Goal: Use online tool/utility: Utilize a website feature to perform a specific function

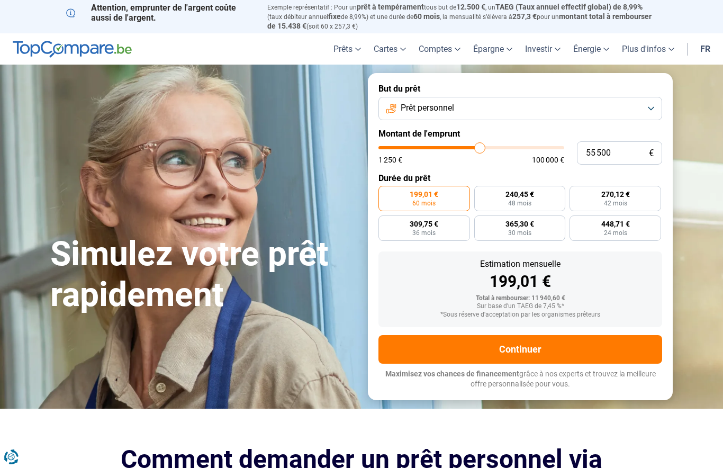
type input "55 750"
type input "55750"
type input "56 250"
type input "56250"
type input "56 500"
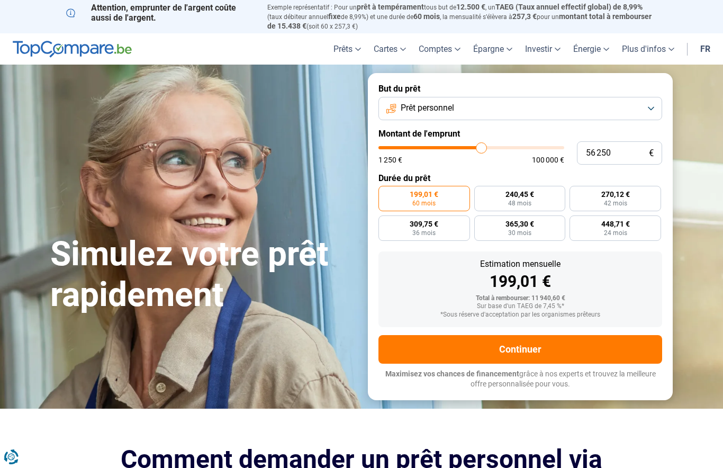
type input "56500"
type input "56 750"
type input "56750"
type input "57 000"
type input "57000"
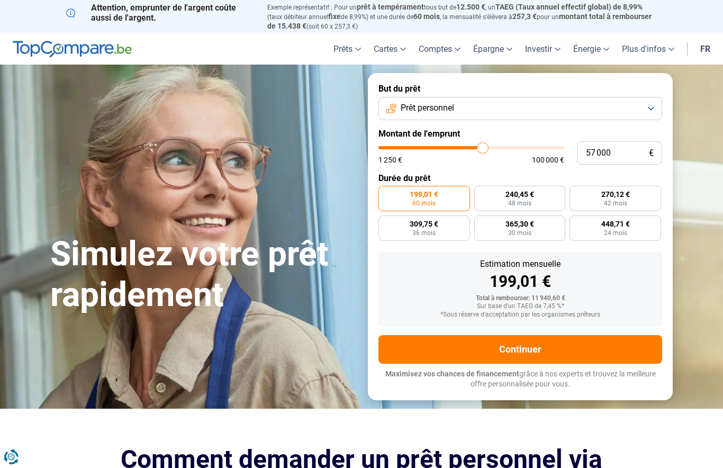
type input "57 250"
type input "57250"
type input "57 750"
type input "57750"
type input "58 000"
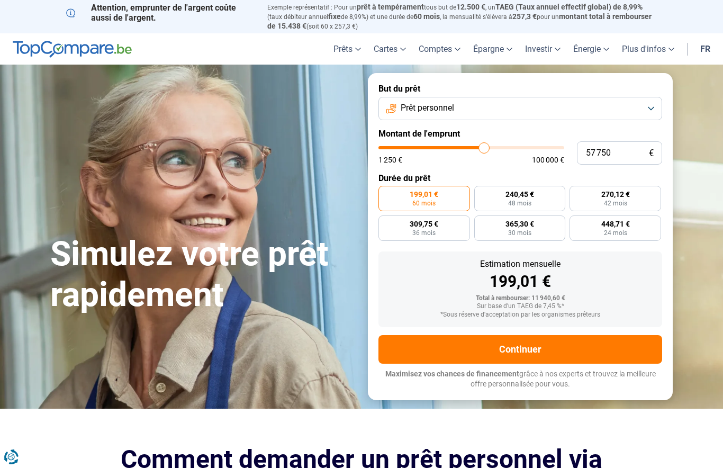
type input "58000"
type input "58 250"
type input "58250"
type input "58 500"
type input "58500"
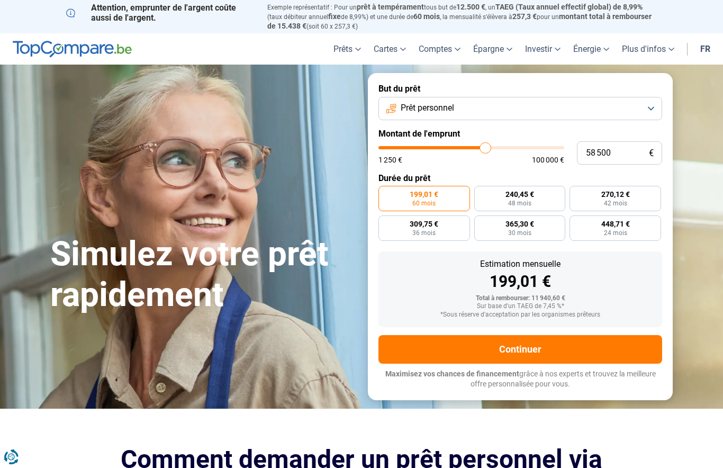
type input "58 750"
type input "58750"
type input "59 250"
type input "59250"
type input "59 500"
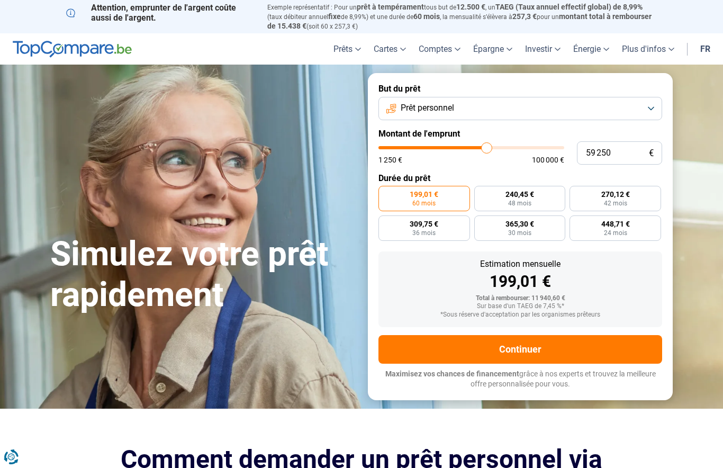
type input "59500"
type input "59 750"
type input "59750"
type input "60 000"
type input "60000"
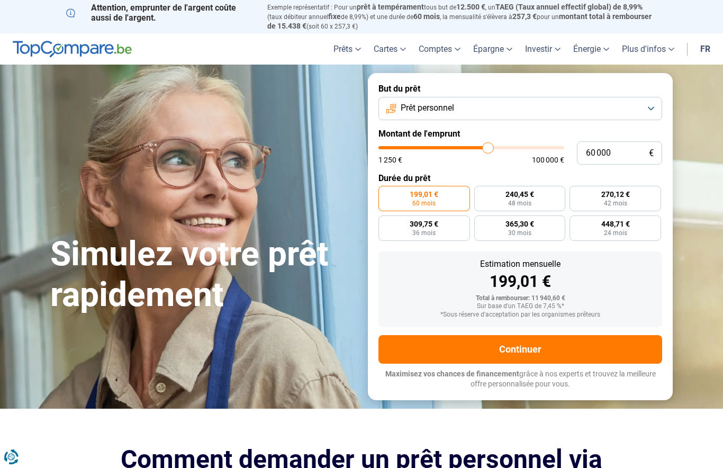
type input "60 250"
type input "60250"
type input "60 750"
type input "60750"
type input "61 000"
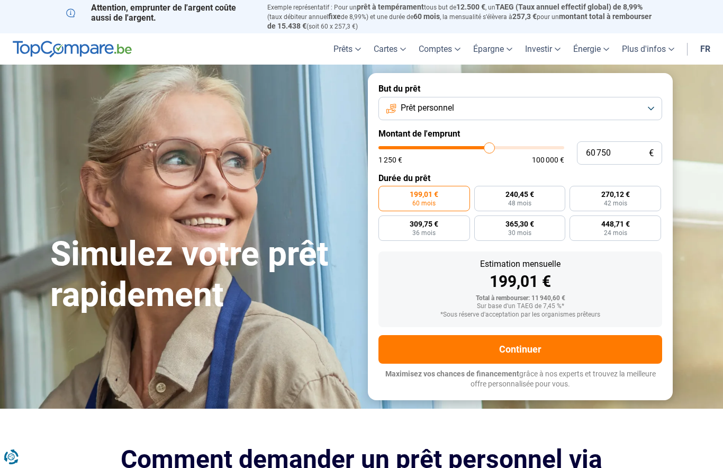
type input "61000"
type input "61 250"
type input "61250"
type input "61 500"
type input "61500"
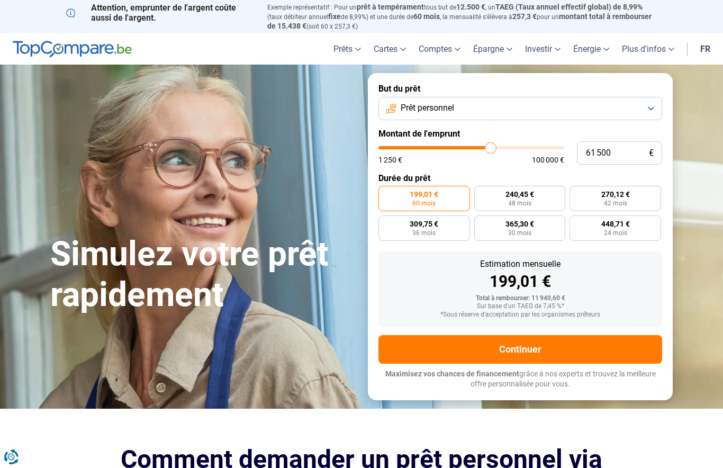
type input "61 750"
type input "61750"
type input "62 250"
type input "62250"
type input "62 500"
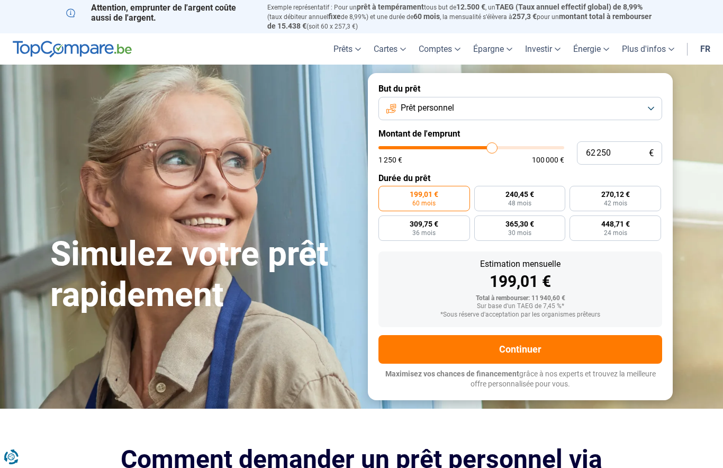
type input "62500"
type input "62 750"
type input "62750"
type input "63 000"
type input "63000"
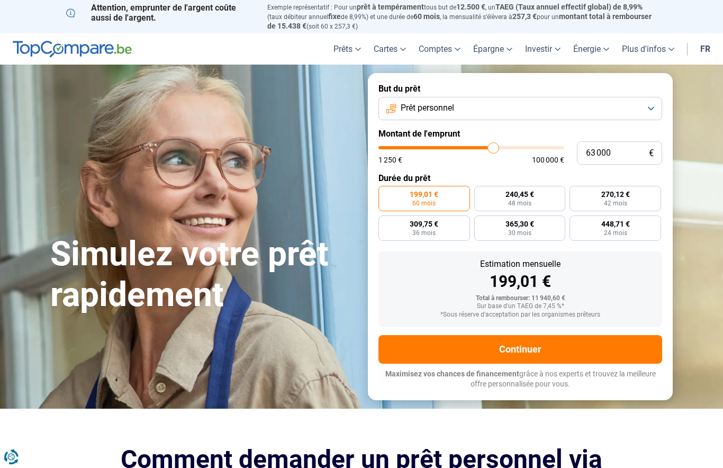
type input "63 500"
type input "63500"
type input "63 750"
type input "63750"
type input "64 000"
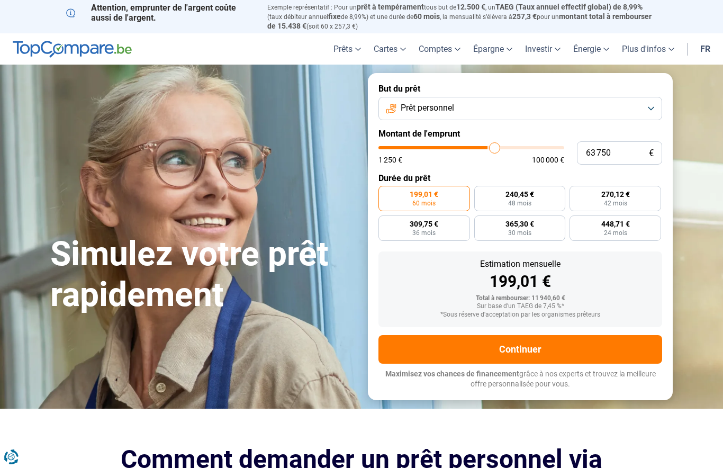
type input "64000"
type input "64 250"
type input "64250"
type input "64 500"
type input "64500"
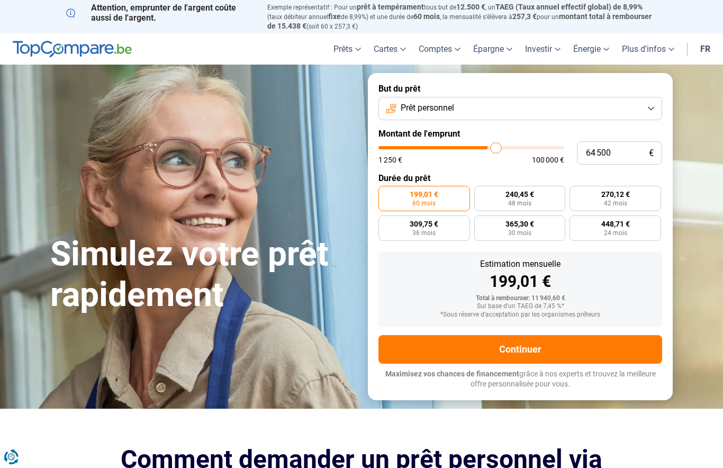
type input "65 000"
type input "65000"
type input "65 250"
type input "65250"
type input "65 500"
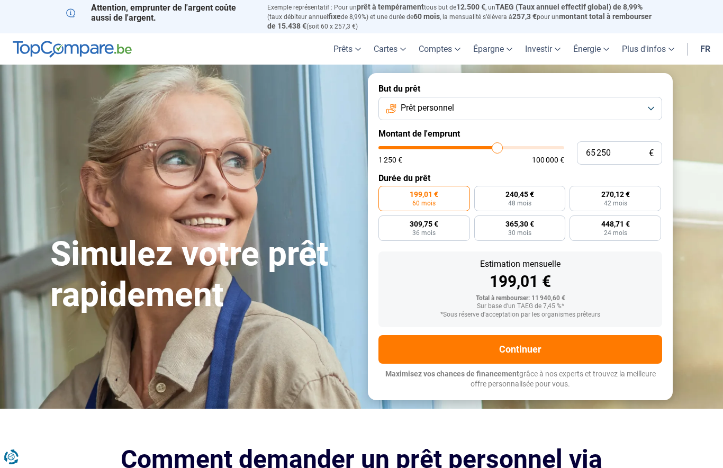
type input "65500"
type input "65 750"
type input "65750"
type input "66 000"
type input "66000"
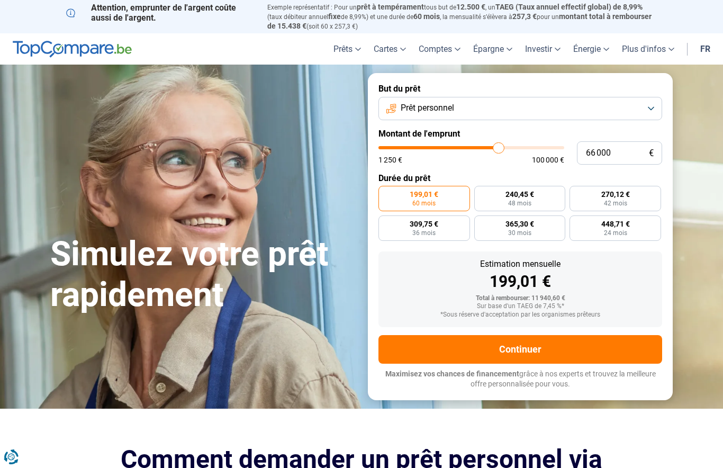
type input "66 500"
type input "66500"
type input "66 750"
type input "66750"
type input "67 000"
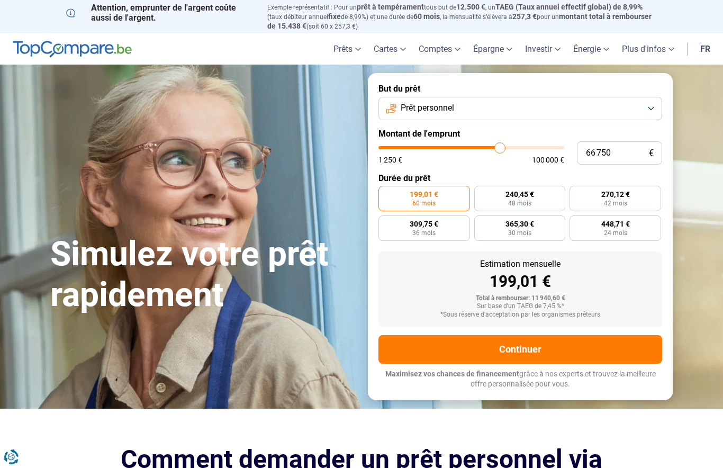
type input "67000"
type input "67 250"
type input "67250"
type input "67 500"
type input "67500"
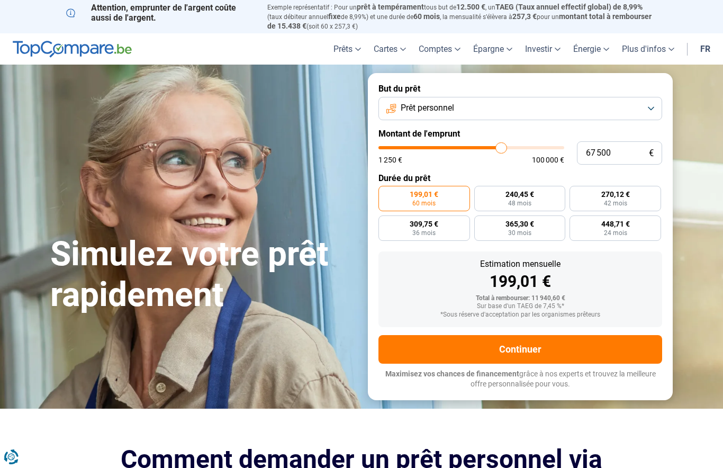
type input "68 000"
type input "68000"
type input "68 250"
type input "68250"
type input "68 500"
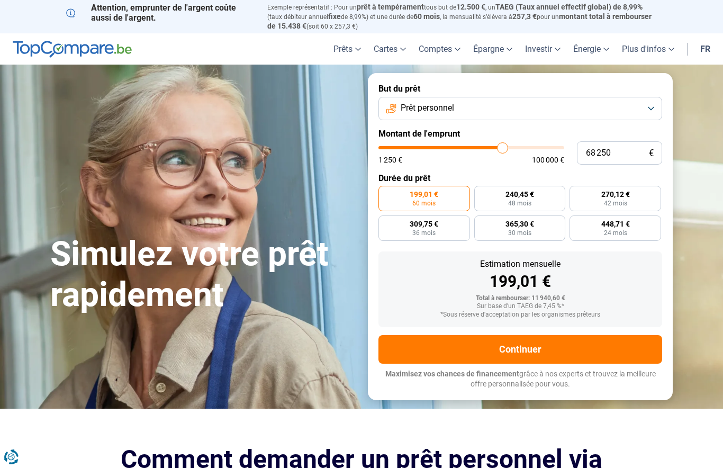
type input "68500"
type input "68 750"
type input "68750"
type input "69 000"
type input "69000"
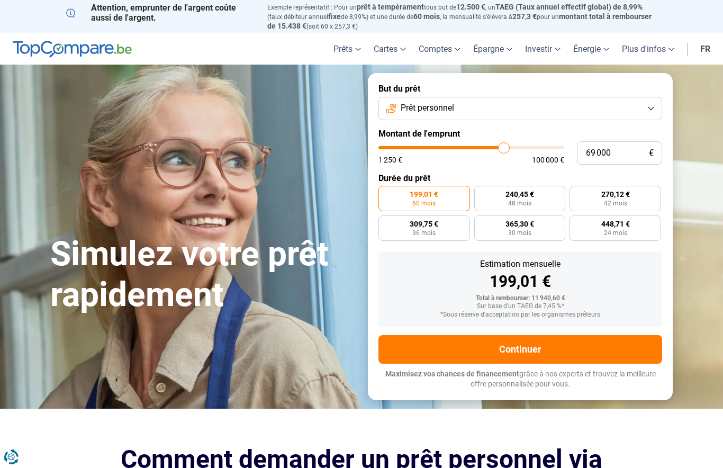
type input "69 500"
type input "69500"
type input "69 000"
type input "69000"
type input "68 750"
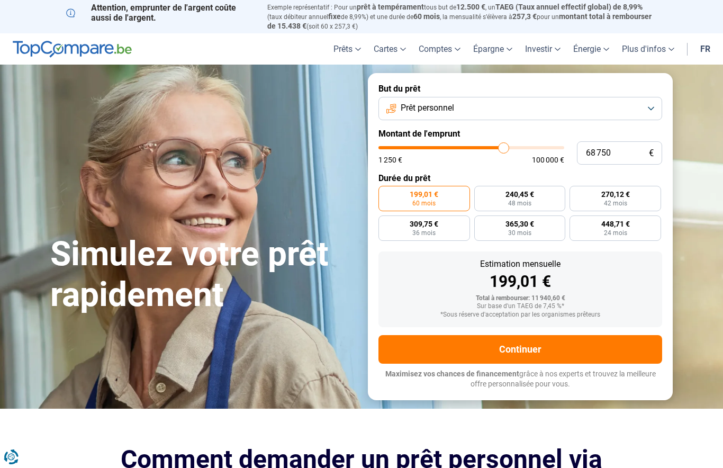
type input "68750"
radio input "false"
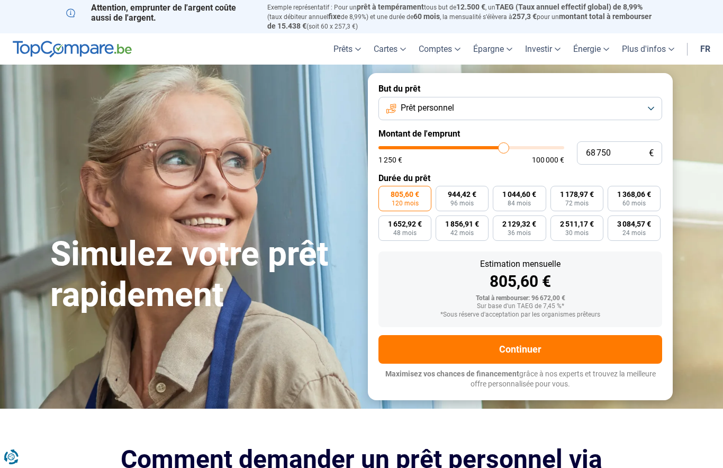
type input "68 000"
type input "68000"
type input "67 500"
type input "67500"
type input "67 250"
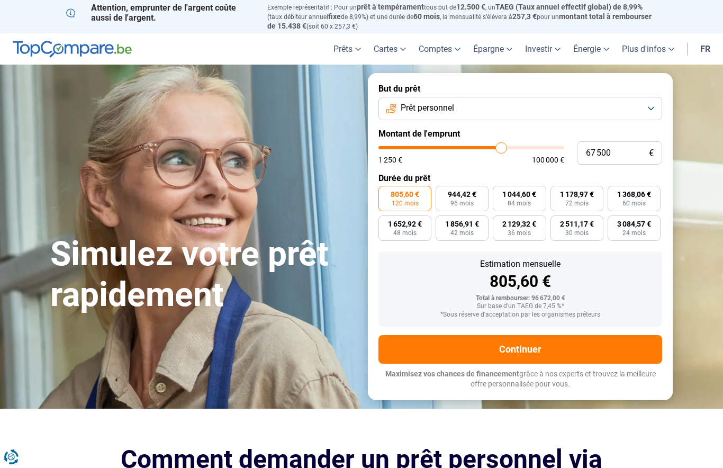
type input "67250"
type input "67 000"
type input "67000"
type input "66 750"
type input "66750"
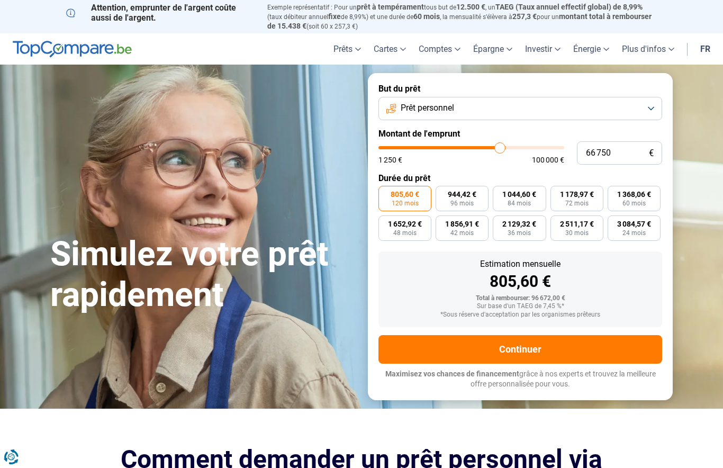
type input "66 000"
type input "66000"
type input "65 750"
type input "65750"
type input "65 500"
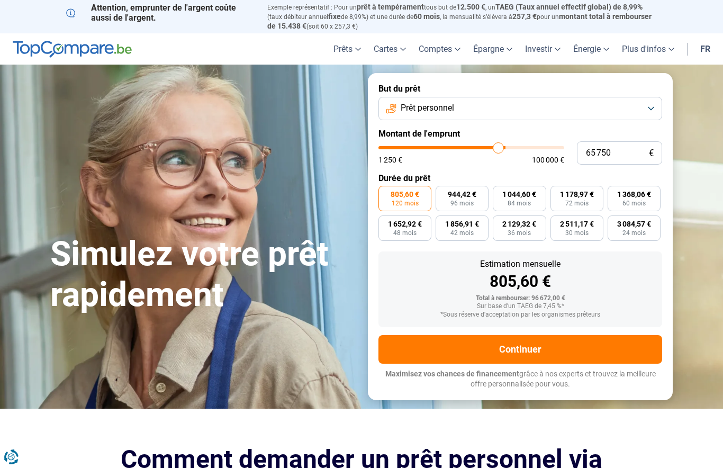
type input "65500"
type input "65 250"
type input "65250"
type input "65 000"
type input "65000"
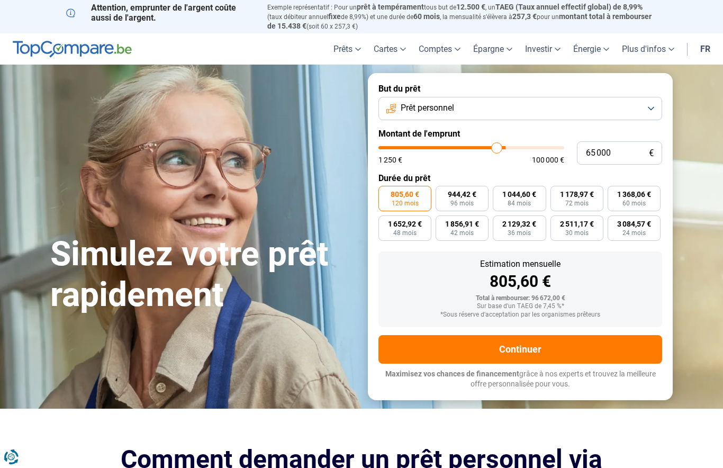
type input "64 500"
type input "64500"
type input "64 250"
type input "64250"
type input "64 000"
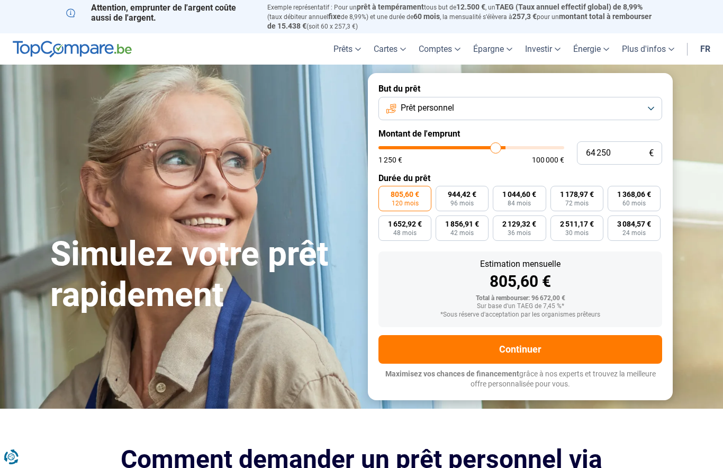
type input "64000"
type input "63 750"
type input "63750"
type input "63 500"
type input "63500"
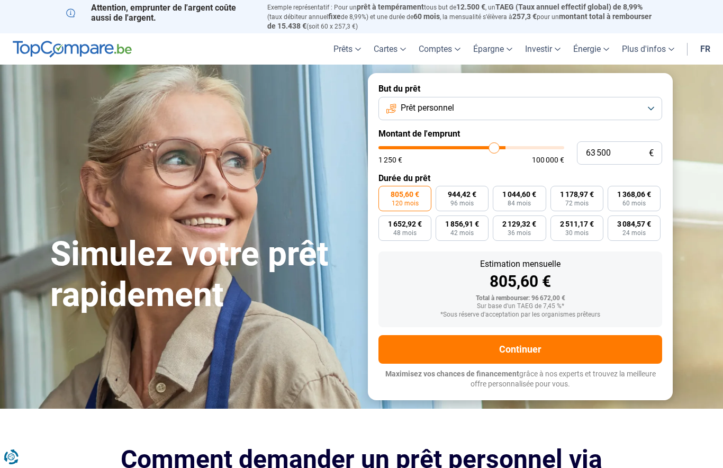
type input "63 000"
type input "63000"
type input "62 750"
type input "62750"
type input "62 500"
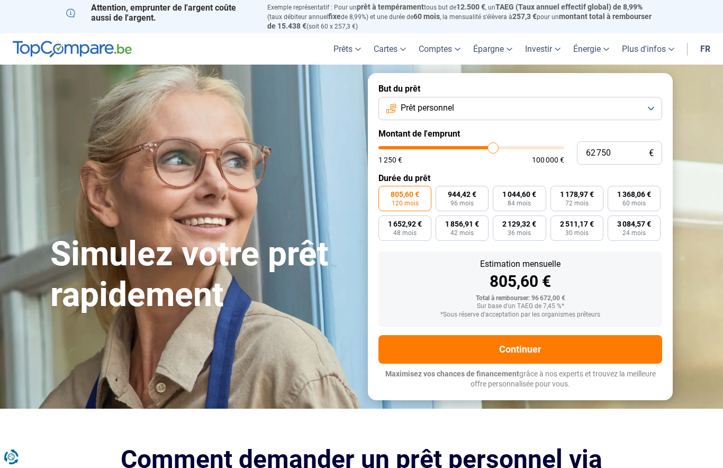
type input "62500"
type input "62 250"
type input "62250"
type input "61 750"
type input "61750"
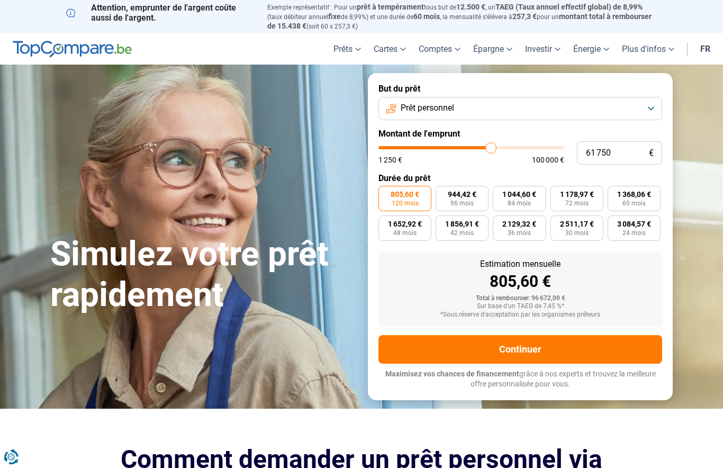
type input "61 500"
type input "61500"
type input "61 250"
type input "61250"
type input "61 000"
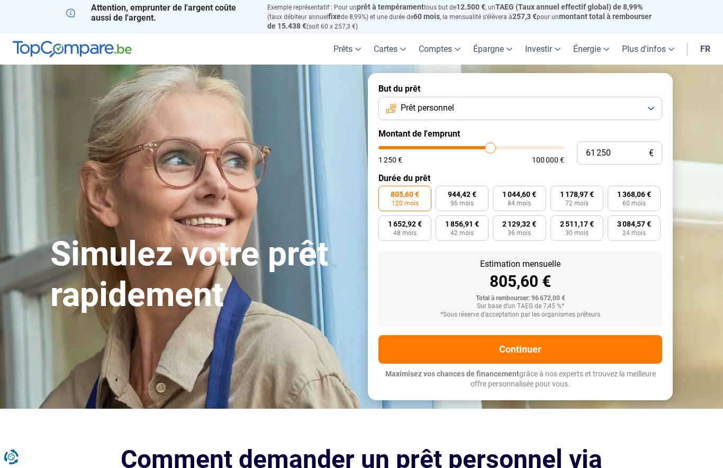
type input "61000"
type input "60 750"
type input "60750"
type input "60 250"
type input "60250"
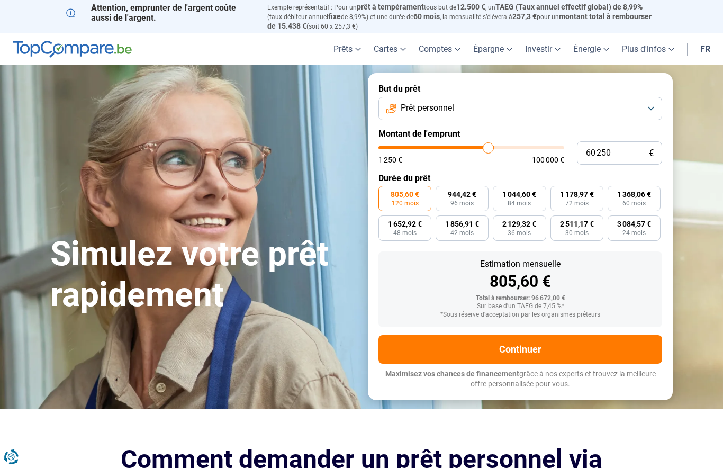
type input "60 000"
type input "60000"
type input "59 750"
type input "59750"
type input "59 500"
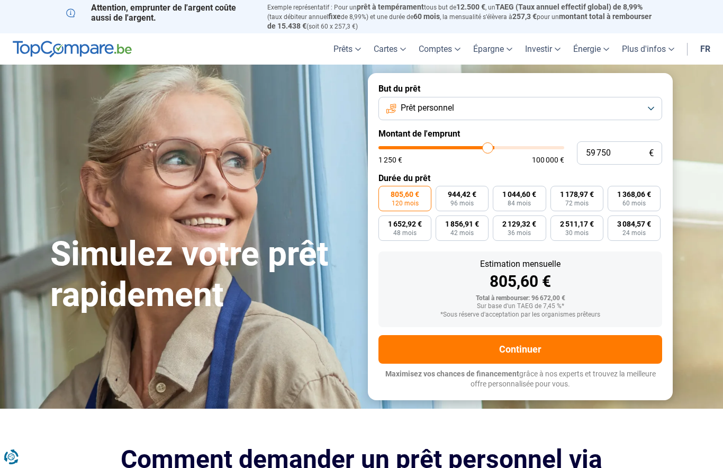
type input "59500"
type input "59 250"
type input "59250"
type input "58 750"
type input "58750"
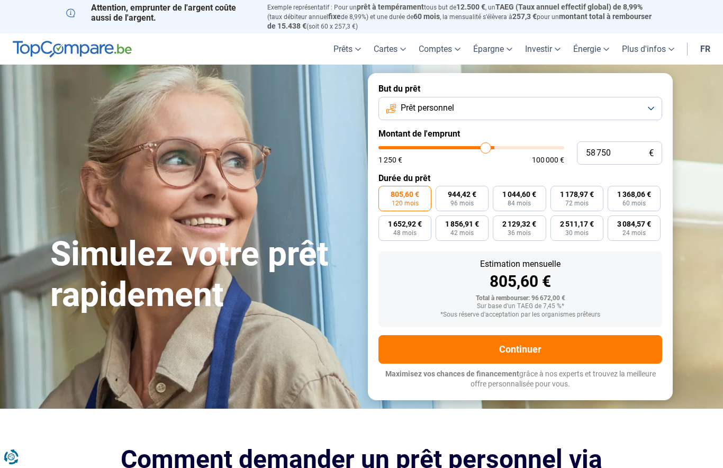
type input "58 500"
type input "58500"
type input "58 250"
type input "58250"
type input "58 000"
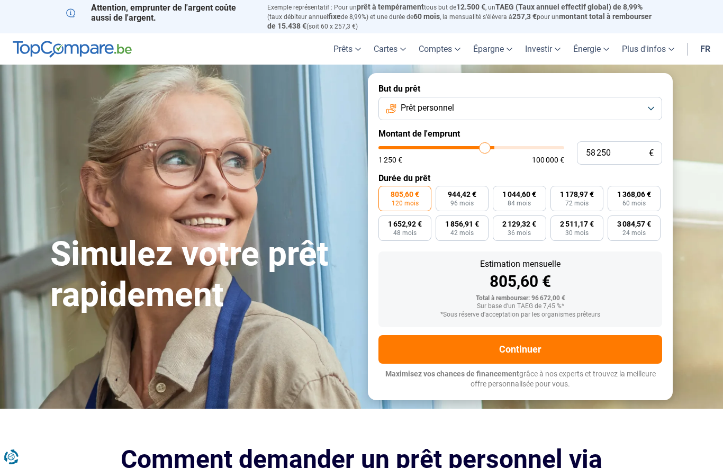
type input "58000"
type input "57 750"
type input "57750"
type input "57 250"
type input "57250"
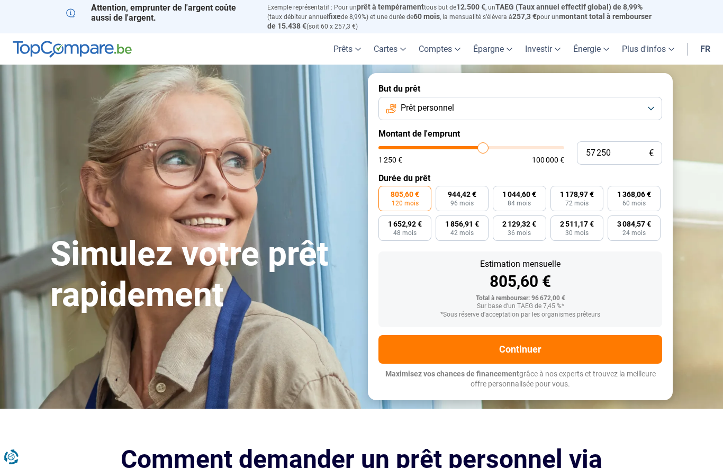
type input "57 000"
type input "57000"
type input "56 750"
type input "56750"
type input "56 500"
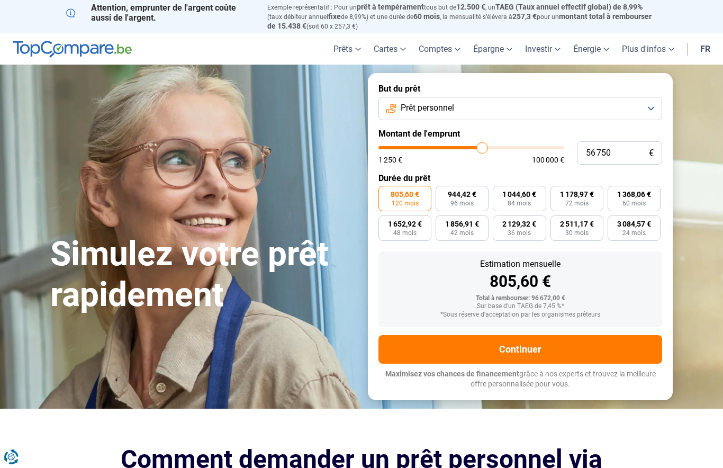
type input "56500"
type input "56 250"
type input "56250"
type input "55 750"
type input "55750"
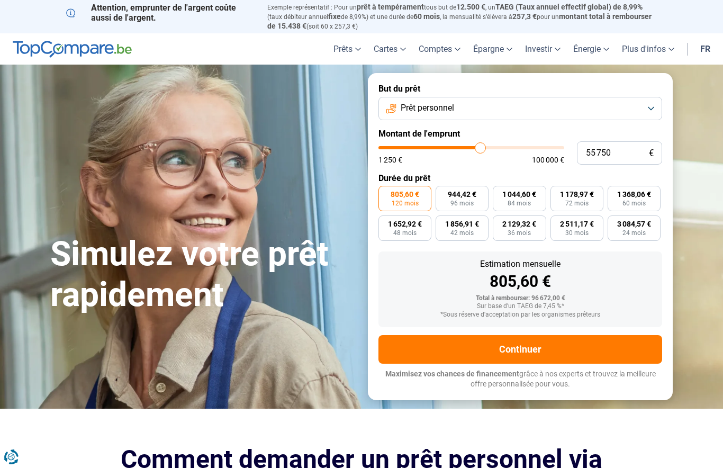
type input "55 500"
type input "55500"
type input "55 250"
type input "55250"
type input "55 000"
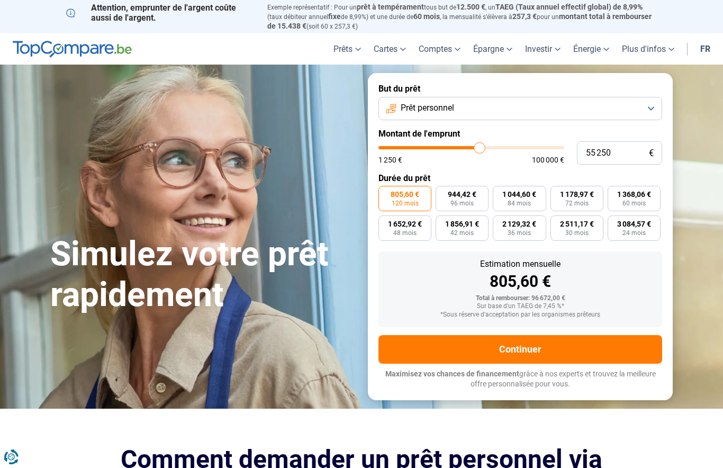
type input "55000"
type input "54 750"
type input "54750"
type input "54 250"
type input "54250"
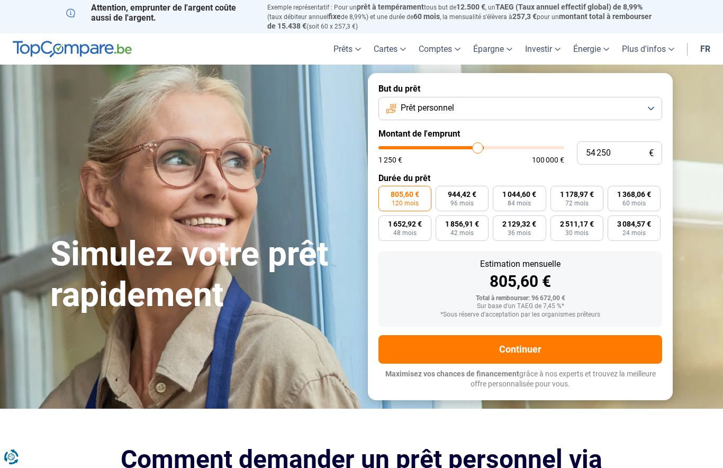
type input "54 000"
type input "54000"
type input "53 750"
type input "53750"
type input "53 500"
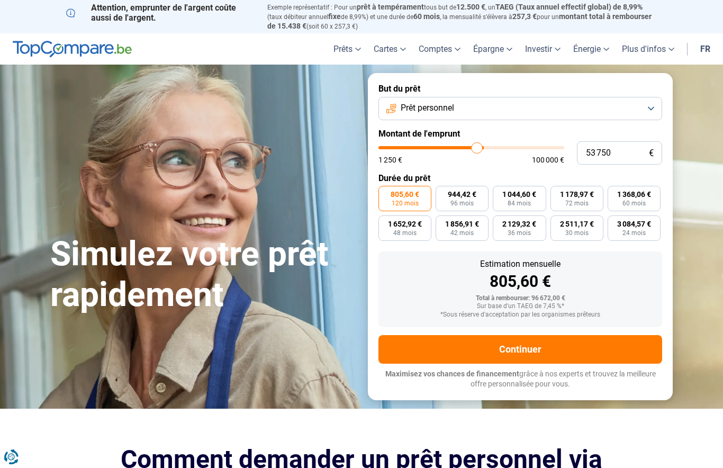
type input "53500"
type input "53 250"
type input "53250"
type input "52 750"
type input "52750"
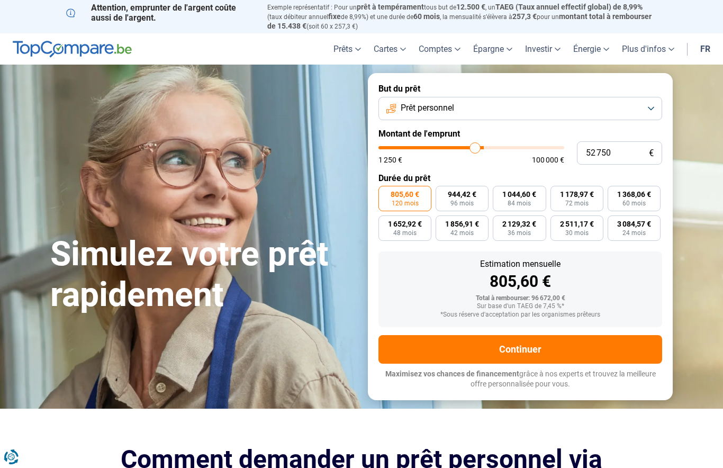
type input "52 500"
type input "52500"
type input "52 250"
